Goal: Task Accomplishment & Management: Manage account settings

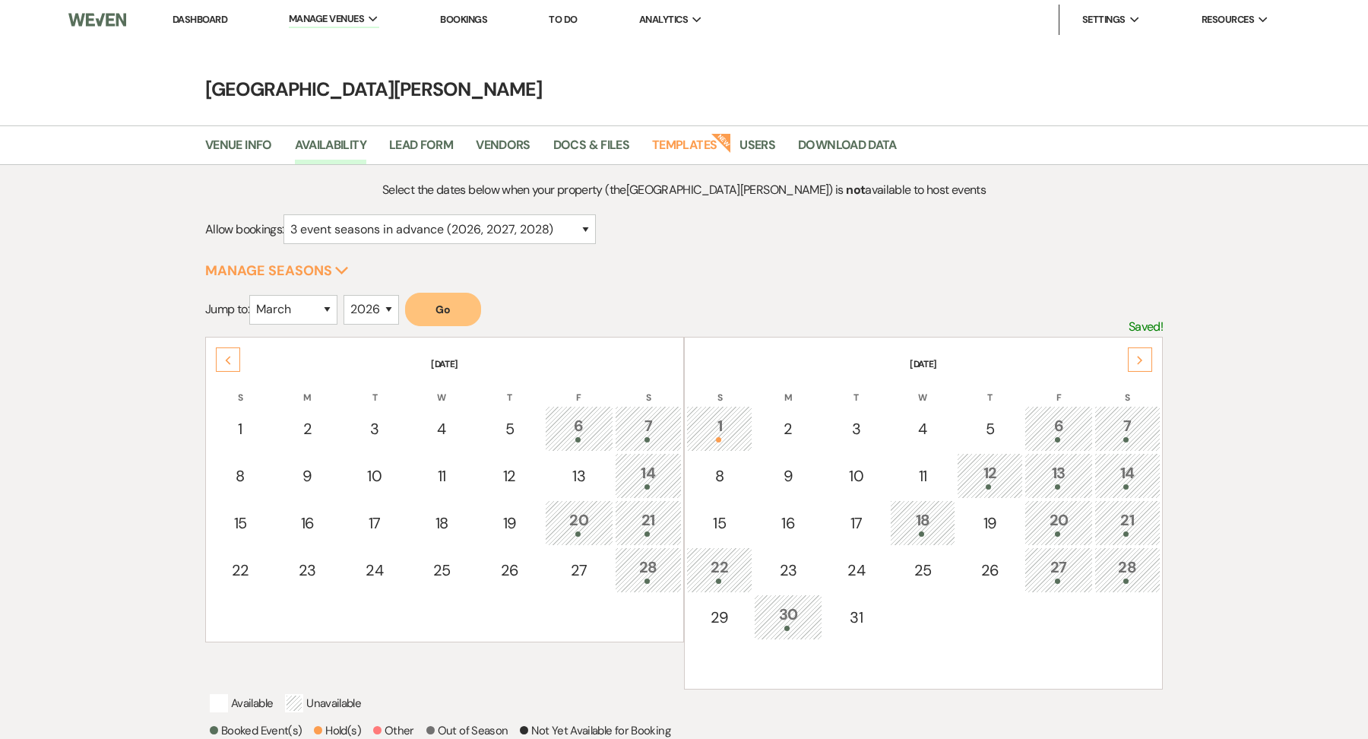
select select "3"
select select "2026"
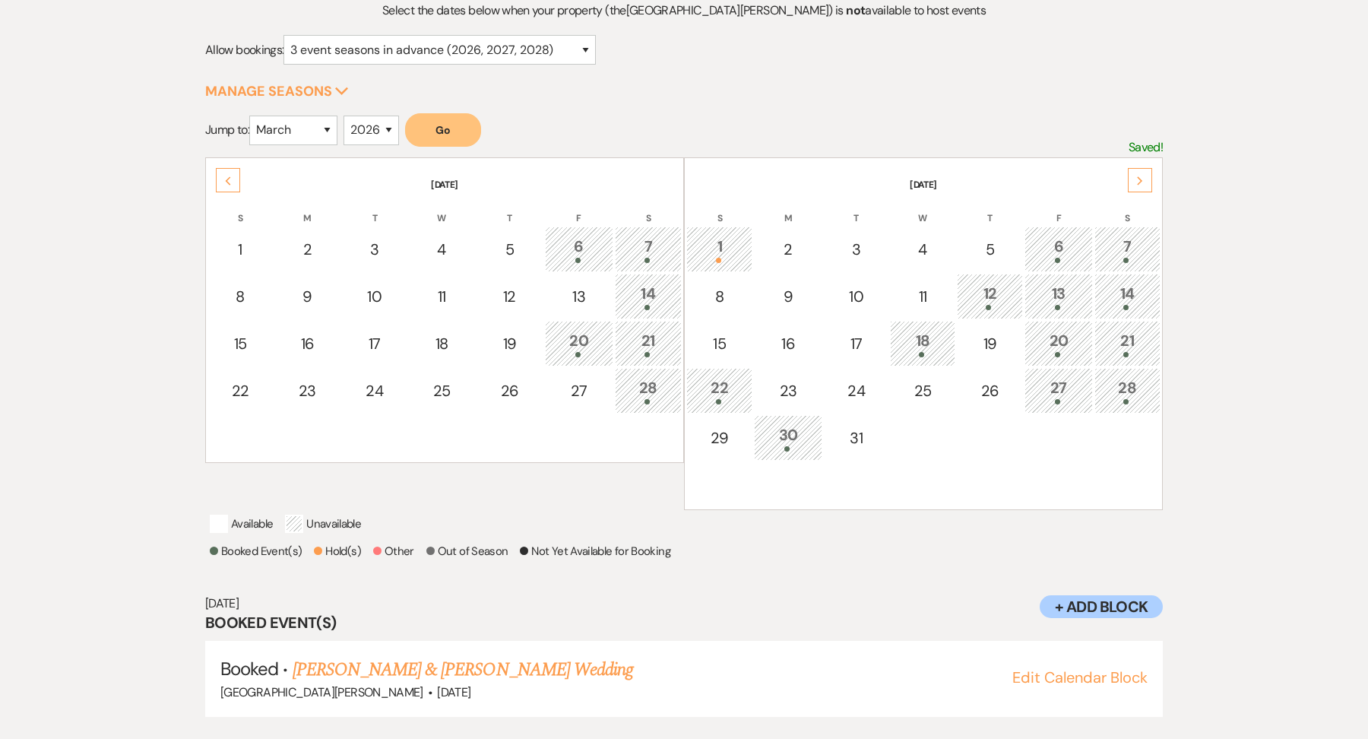
scroll to position [168, 0]
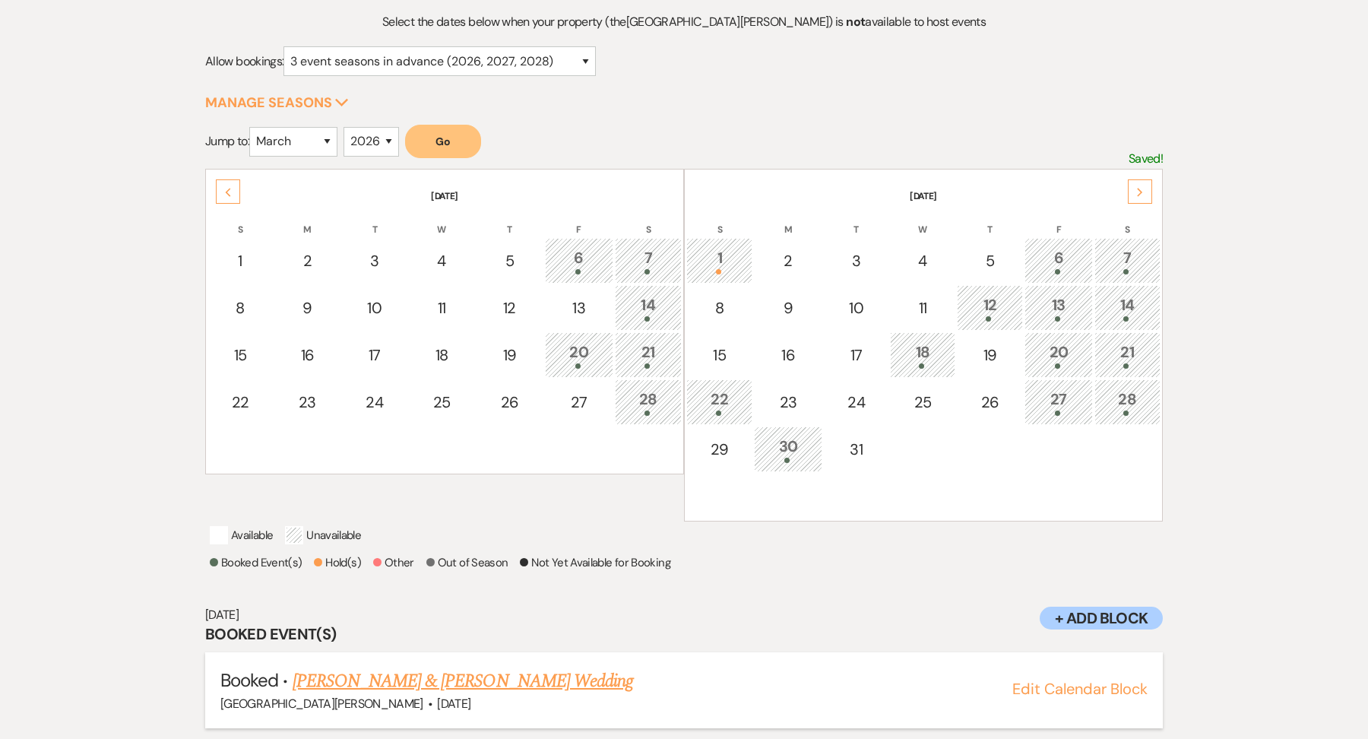
click at [429, 690] on link "[PERSON_NAME] & [PERSON_NAME] Wedding" at bounding box center [463, 680] width 341 height 27
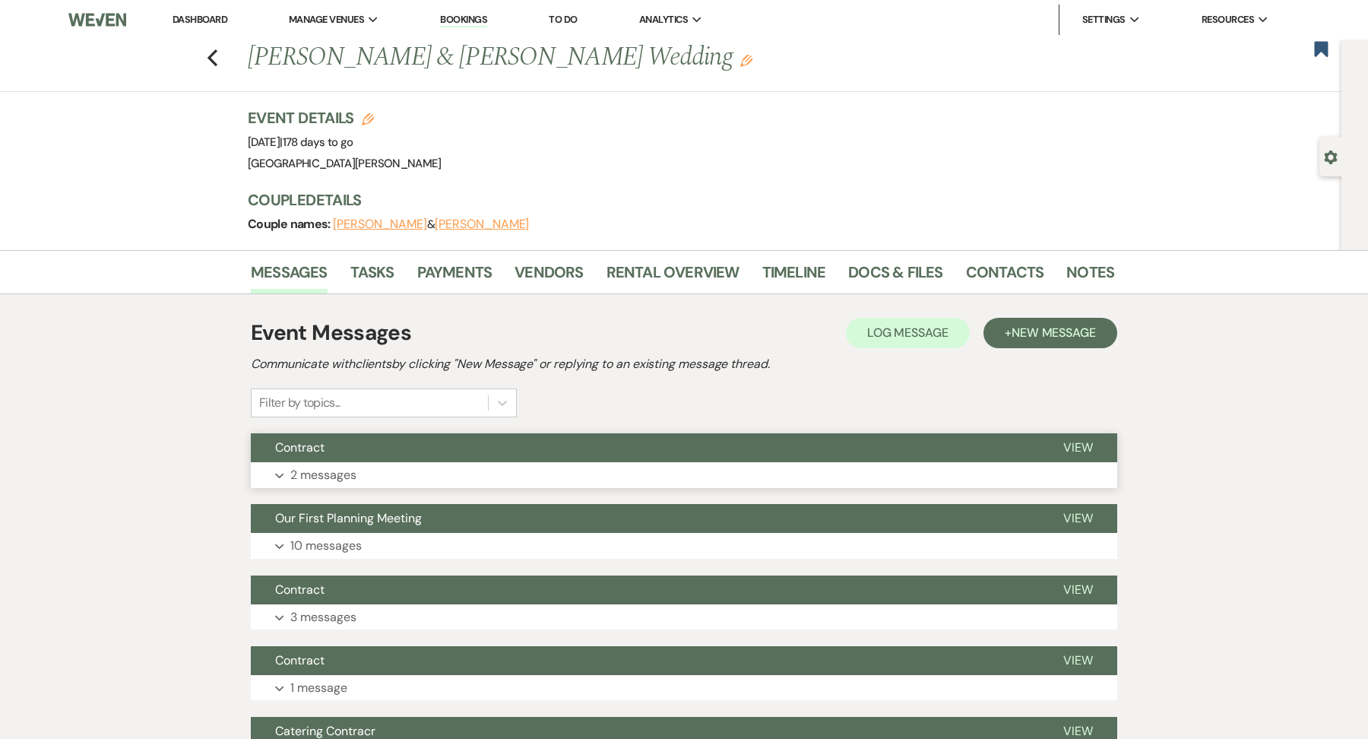
click at [409, 455] on button "Contract" at bounding box center [645, 447] width 788 height 29
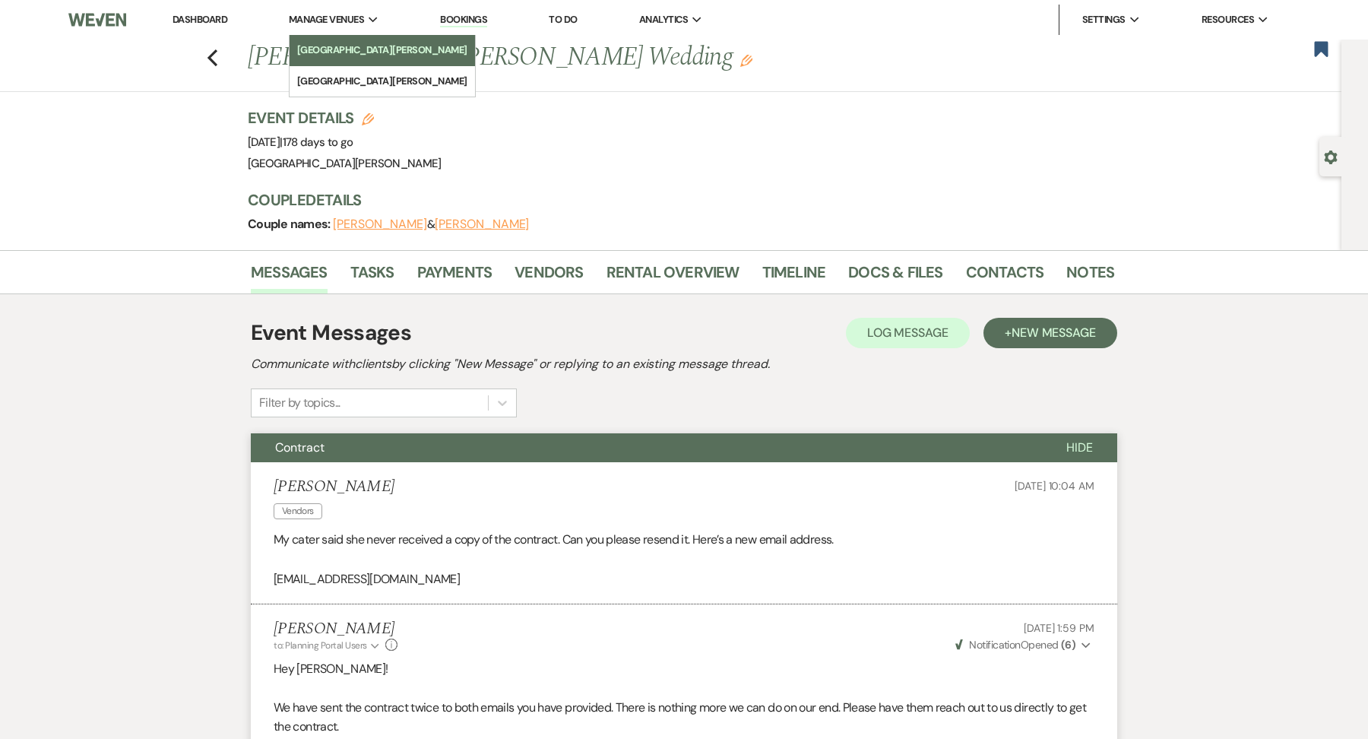
click at [354, 43] on li "[GEOGRAPHIC_DATA][PERSON_NAME]" at bounding box center [382, 50] width 170 height 15
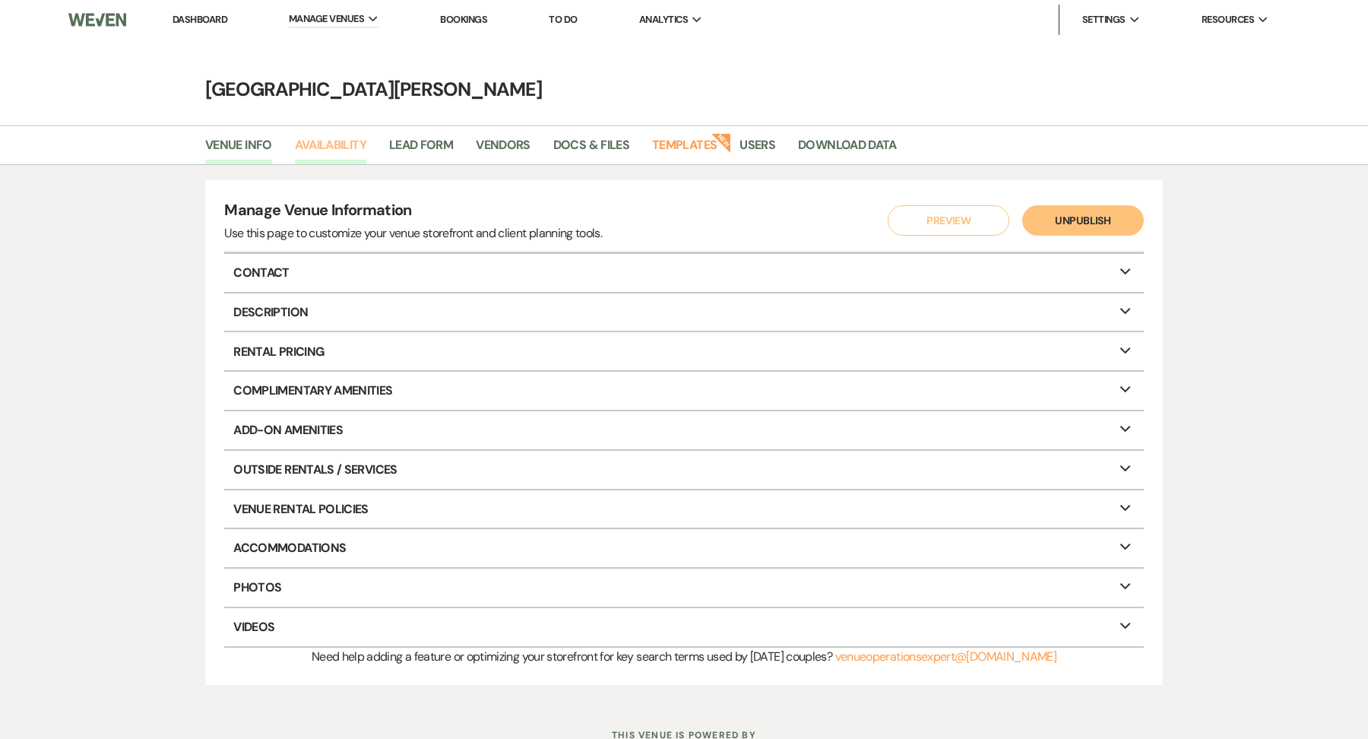
click at [342, 142] on link "Availability" at bounding box center [330, 149] width 71 height 29
select select "3"
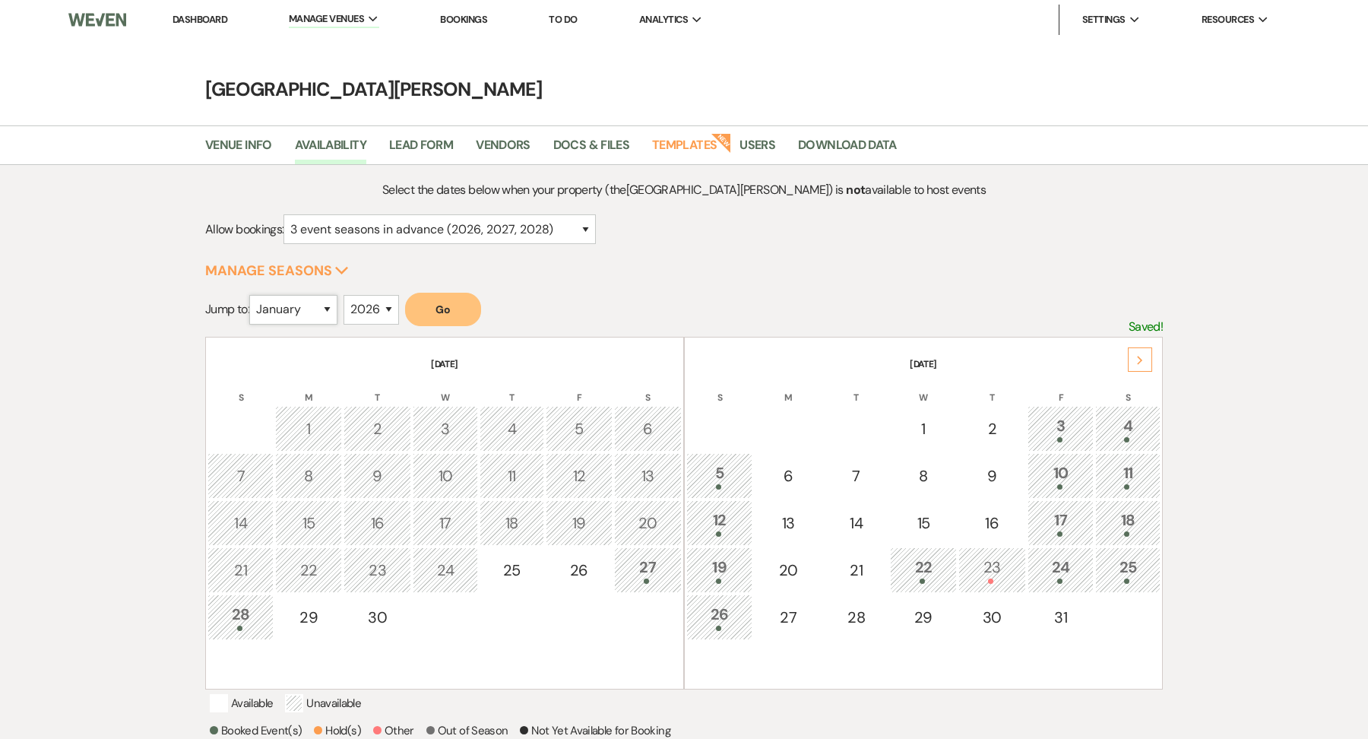
click at [285, 313] on select "January February March April May June July August September October November De…" at bounding box center [293, 310] width 88 height 30
click at [365, 306] on select "2025 2026 2027 2028 2029" at bounding box center [371, 310] width 55 height 30
select select "2027"
click at [347, 295] on select "2025 2026 2027 2028 2029" at bounding box center [371, 310] width 55 height 30
click at [287, 313] on select "January February March April May June July August September October November De…" at bounding box center [293, 310] width 88 height 30
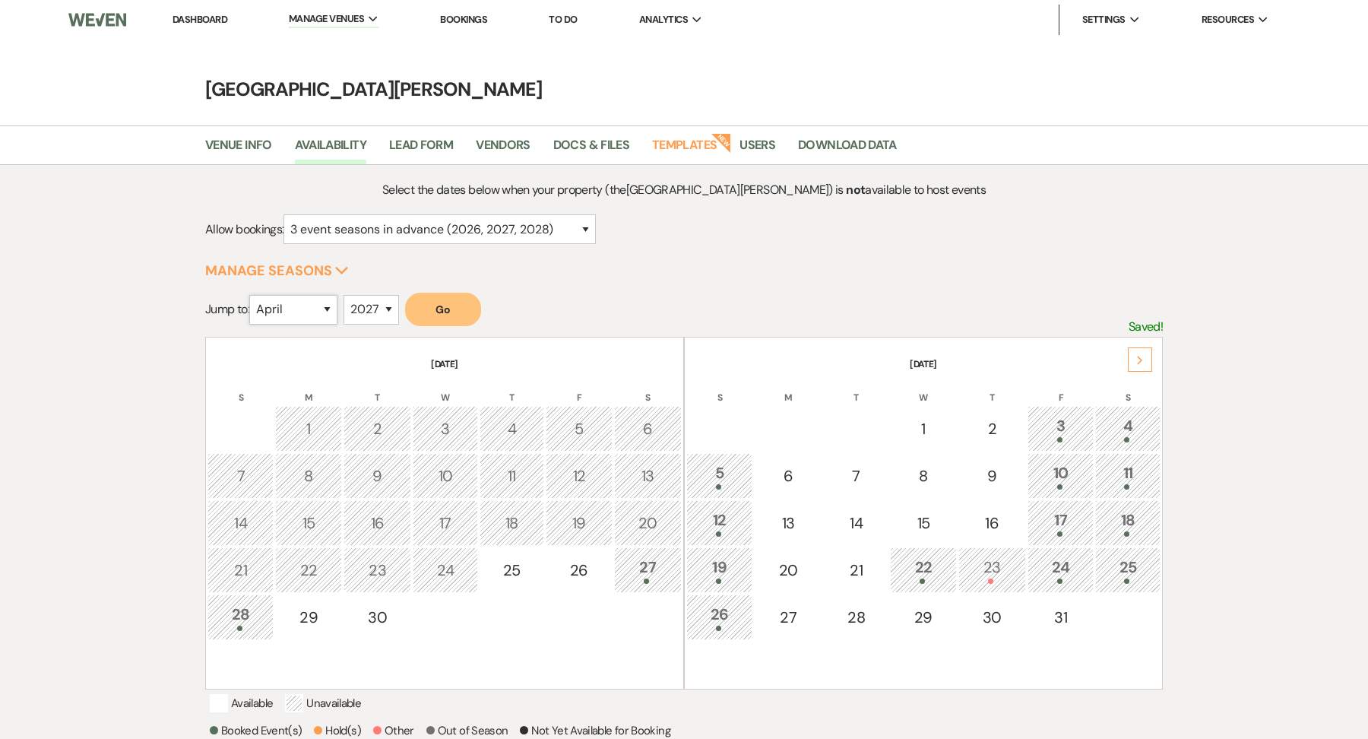
click at [252, 295] on select "January February March April May June July August September October November De…" at bounding box center [293, 310] width 88 height 30
click at [428, 307] on button "Go" at bounding box center [443, 309] width 76 height 33
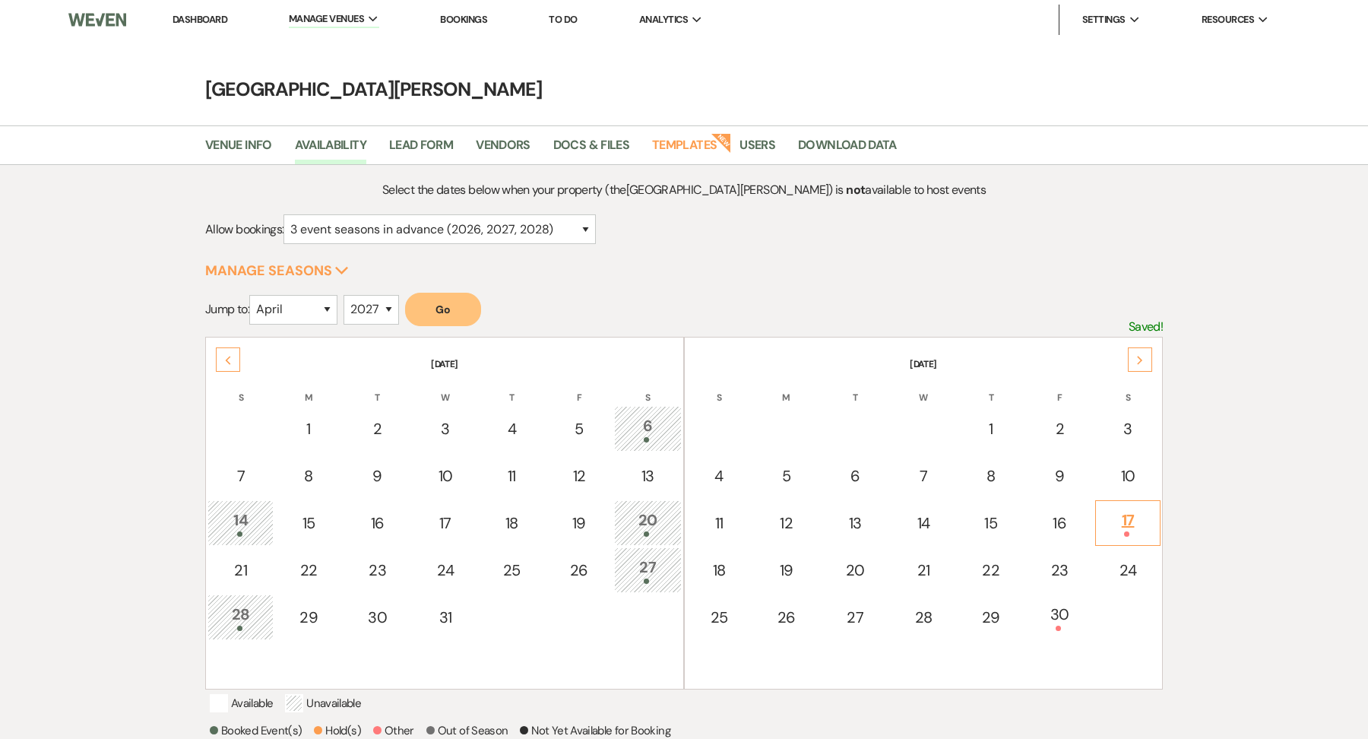
click at [1107, 523] on div "17" at bounding box center [1128, 523] width 49 height 28
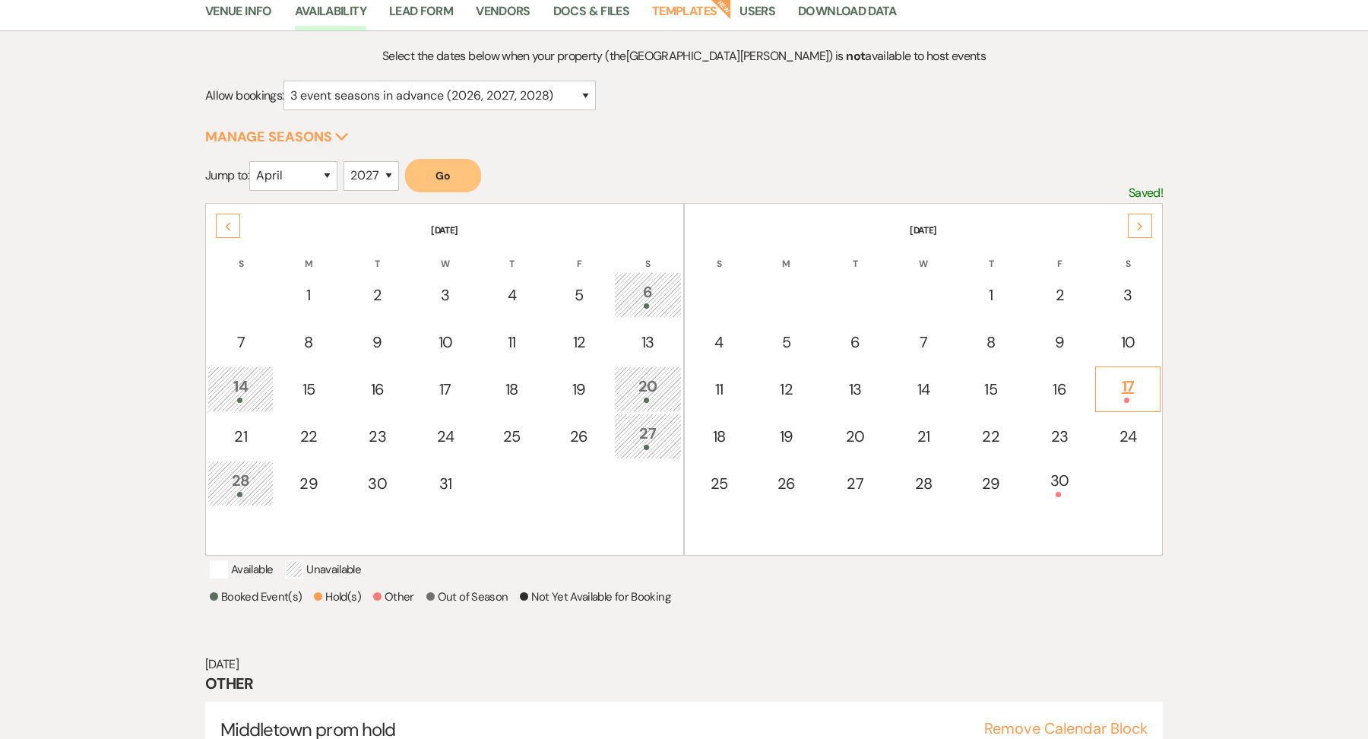
scroll to position [203, 0]
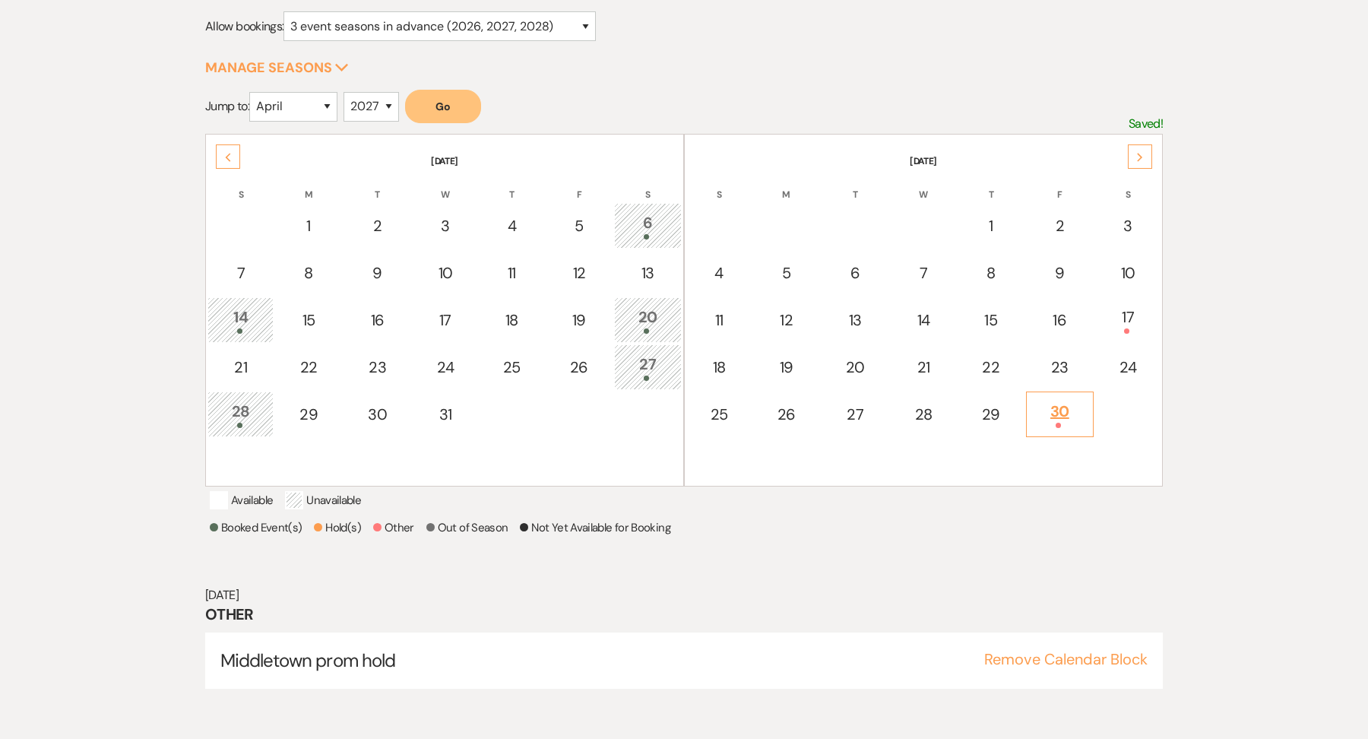
click at [1048, 419] on div "30" at bounding box center [1061, 414] width 52 height 28
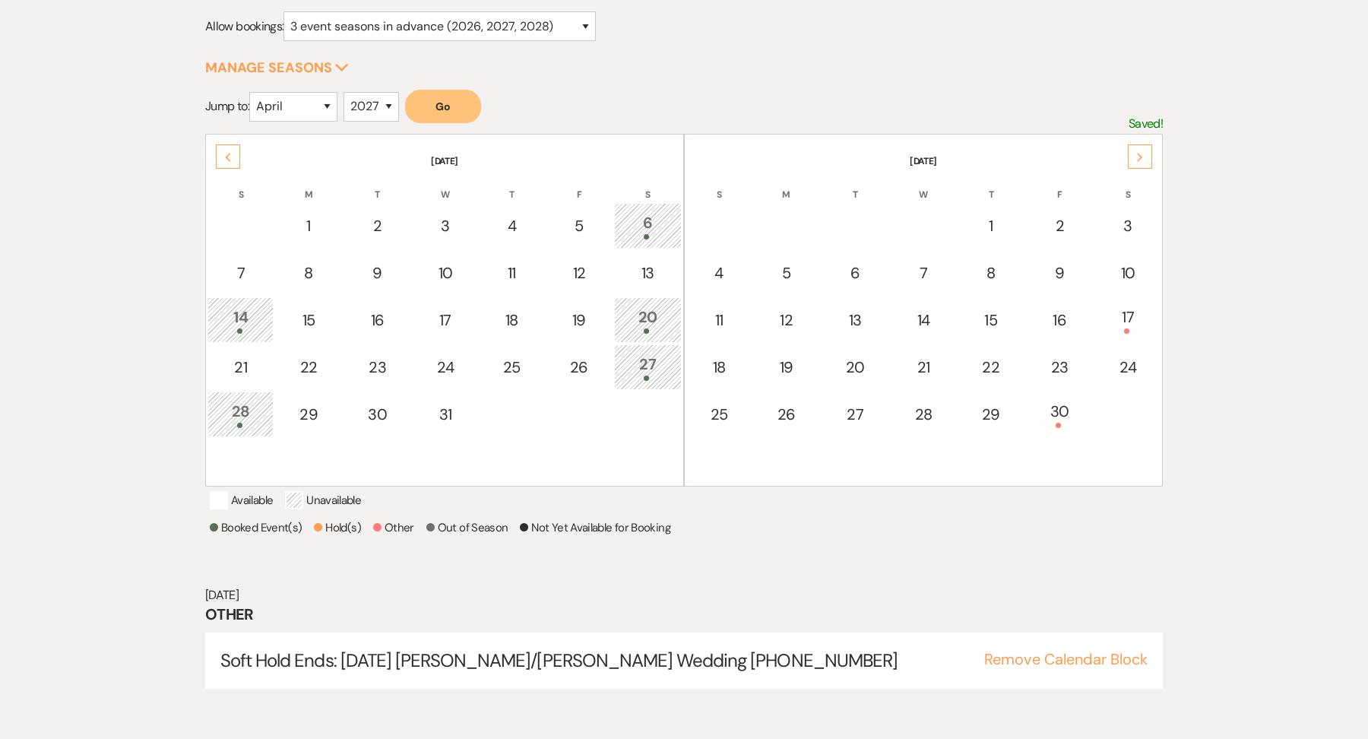
click at [1150, 144] on div "Next" at bounding box center [1140, 156] width 24 height 24
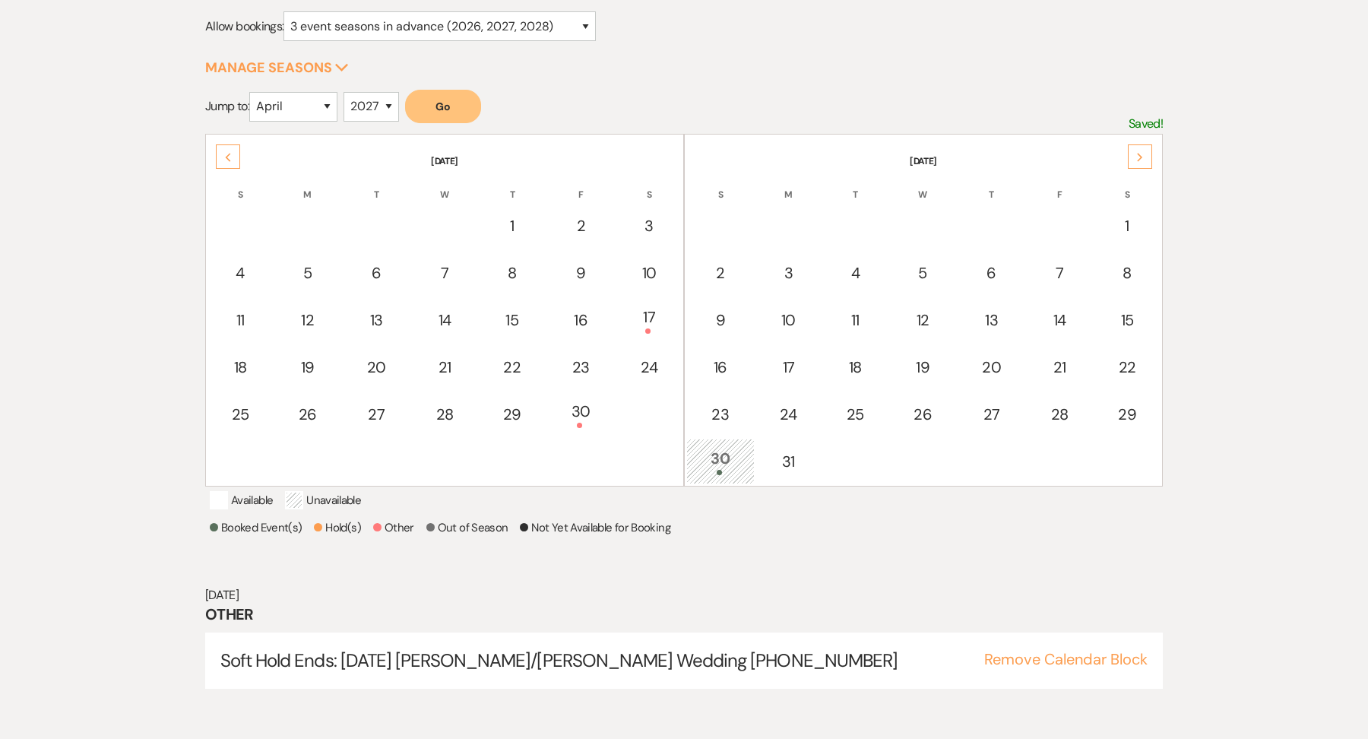
click at [725, 458] on div "30" at bounding box center [721, 461] width 52 height 28
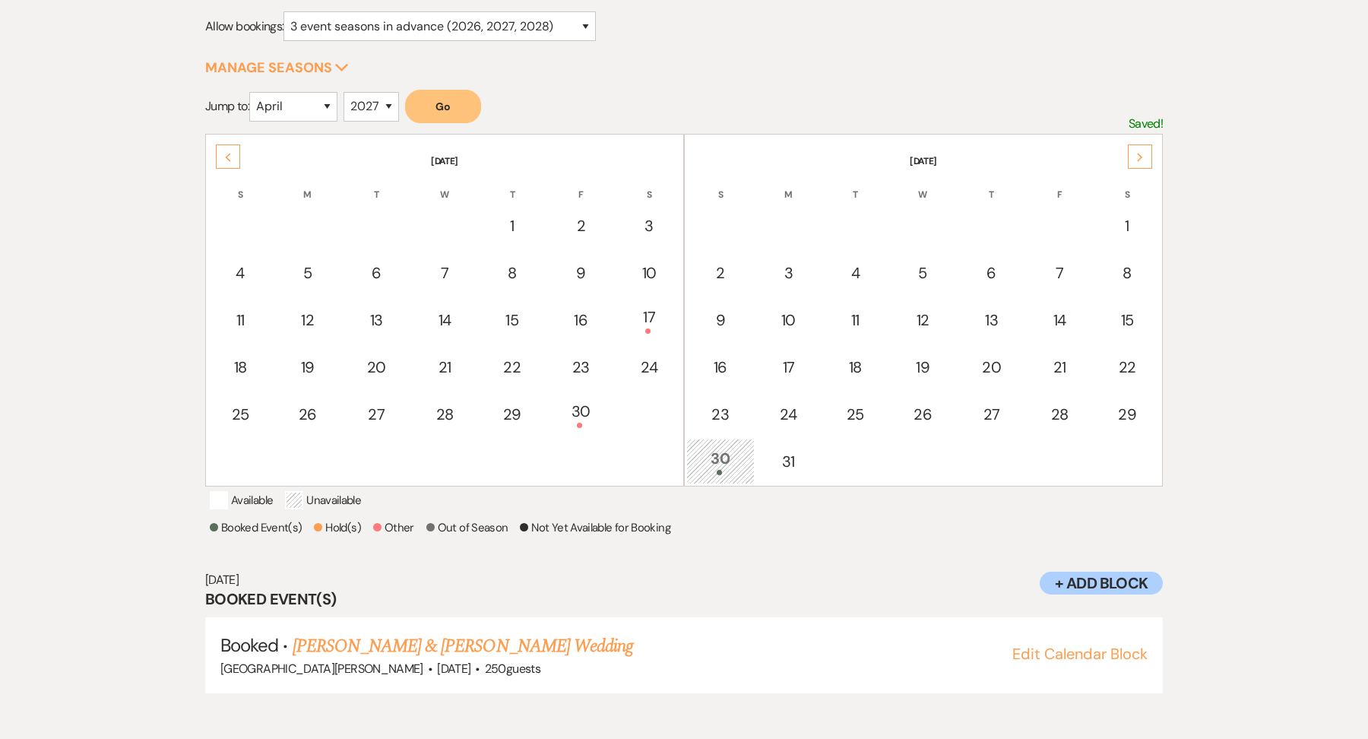
click at [1144, 160] on div "Next" at bounding box center [1140, 156] width 24 height 24
click at [282, 103] on select "January February March April May June July August September October November De…" at bounding box center [293, 107] width 88 height 30
select select "10"
click at [252, 92] on select "January February March April May June July August September October November De…" at bounding box center [293, 107] width 88 height 30
click at [385, 100] on select "2025 2026 2027 2028 2029" at bounding box center [371, 107] width 55 height 30
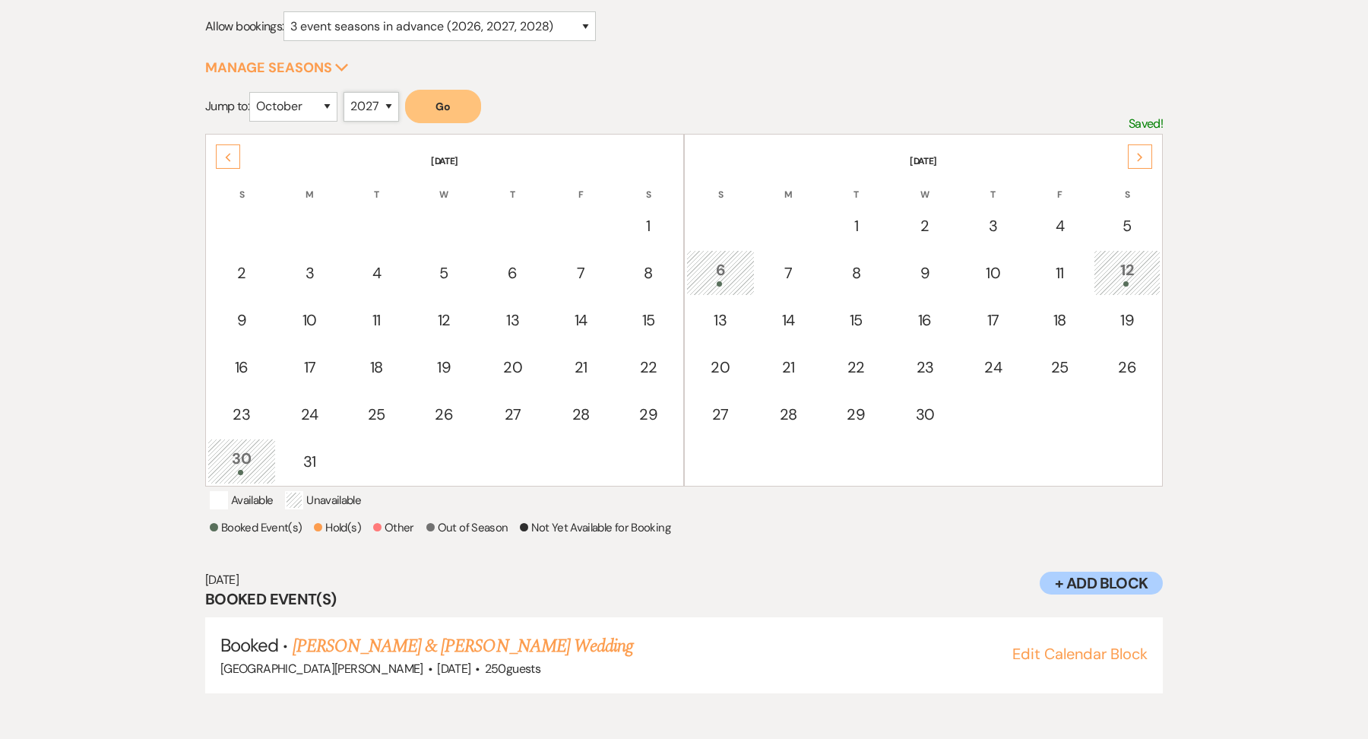
select select "2026"
click at [347, 92] on select "2025 2026 2027 2028 2029" at bounding box center [371, 107] width 55 height 30
click at [447, 99] on button "Go" at bounding box center [443, 106] width 76 height 33
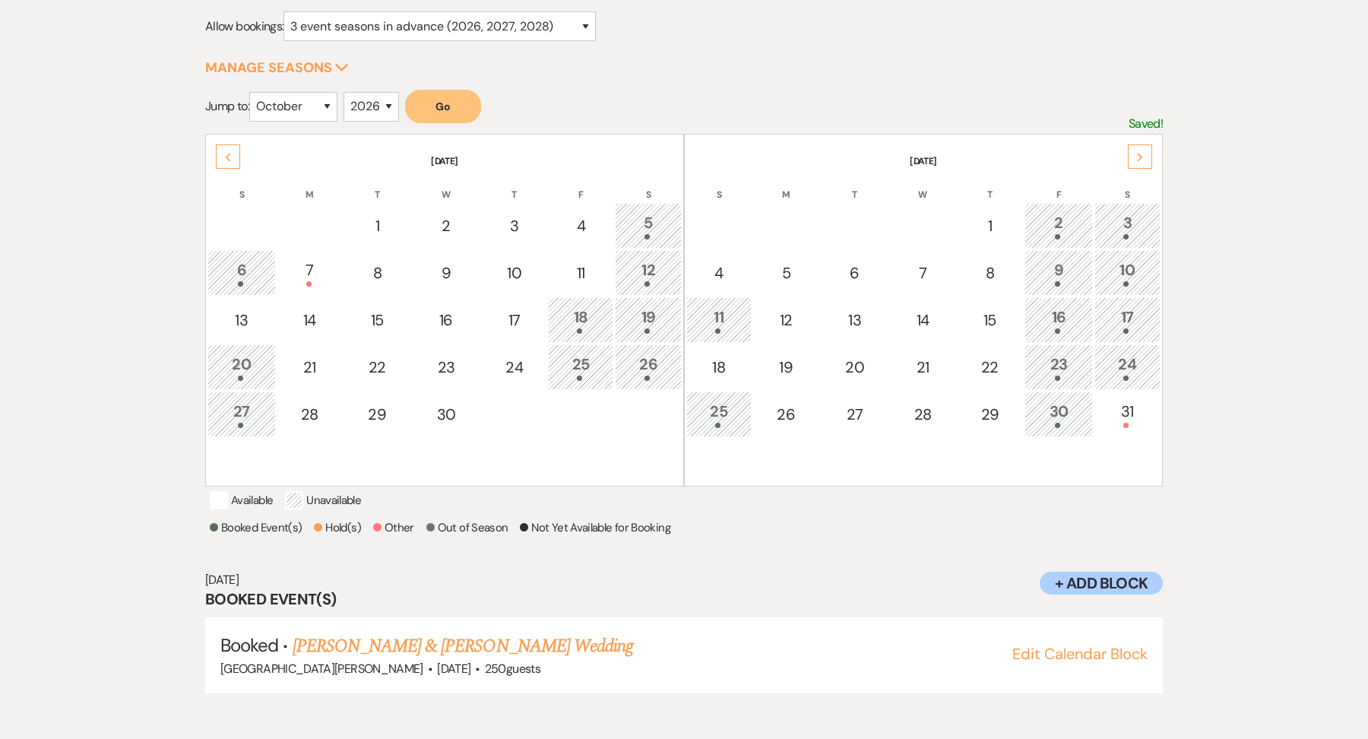
click at [1140, 162] on div "Next" at bounding box center [1140, 156] width 24 height 24
